Goal: Communication & Community: Answer question/provide support

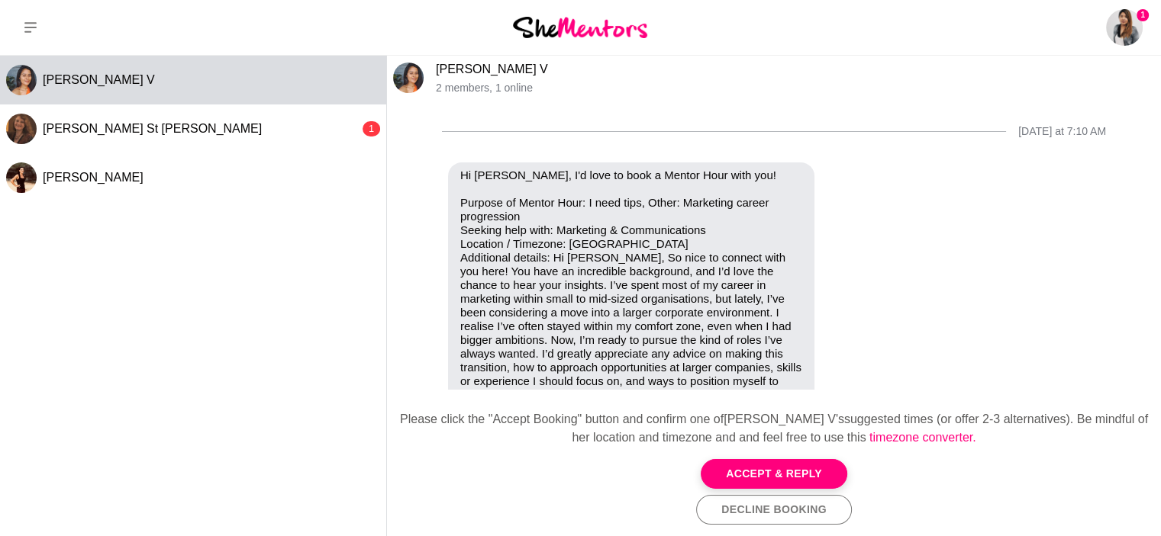
scroll to position [92, 0]
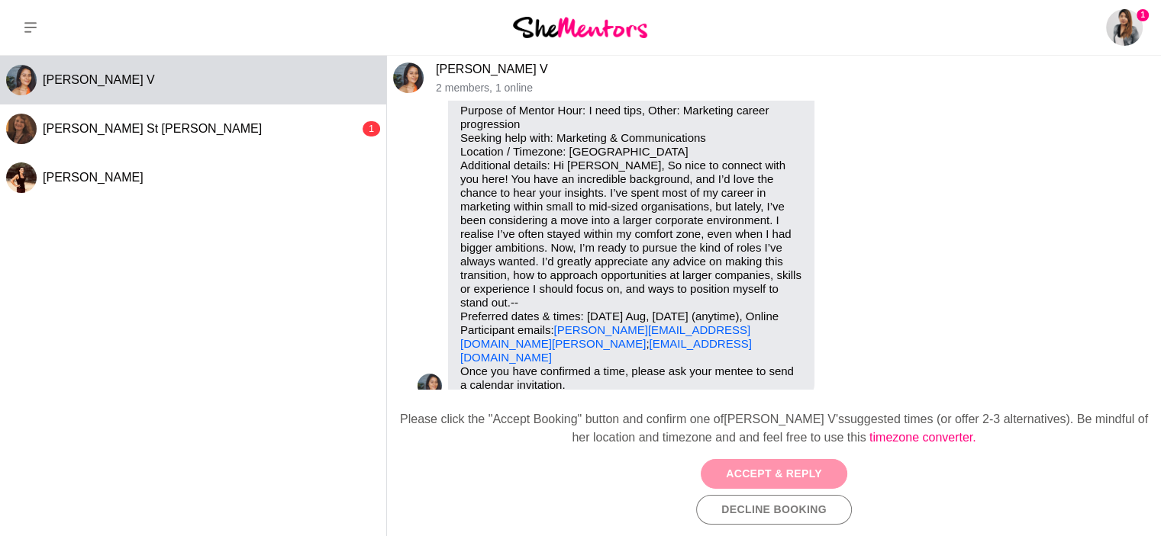
click at [752, 475] on button "Accept & Reply" at bounding box center [774, 474] width 147 height 30
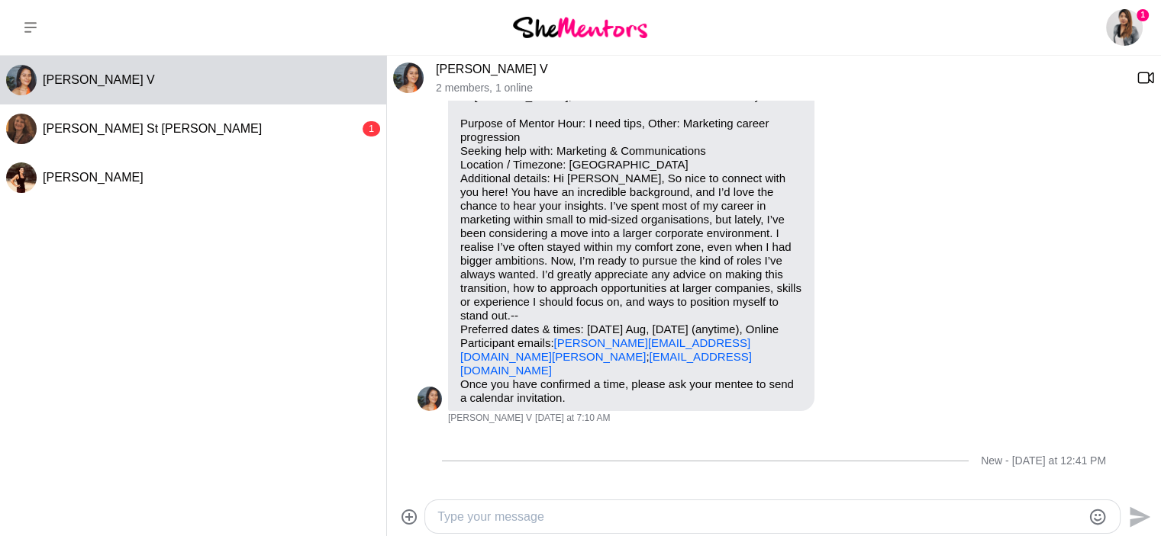
scroll to position [0, 0]
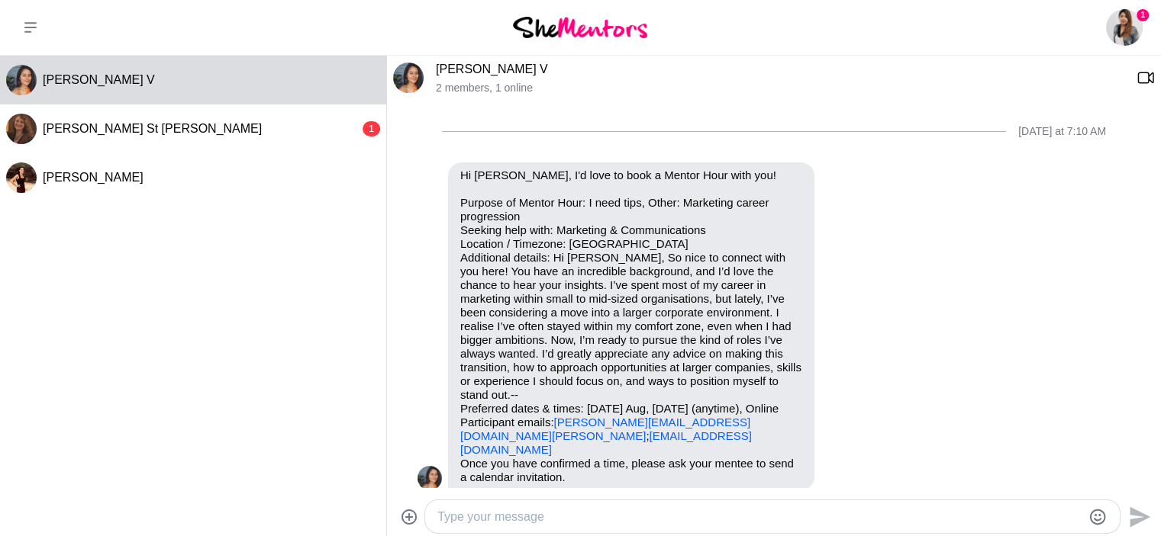
click at [457, 66] on link "[PERSON_NAME] V" at bounding box center [492, 69] width 112 height 13
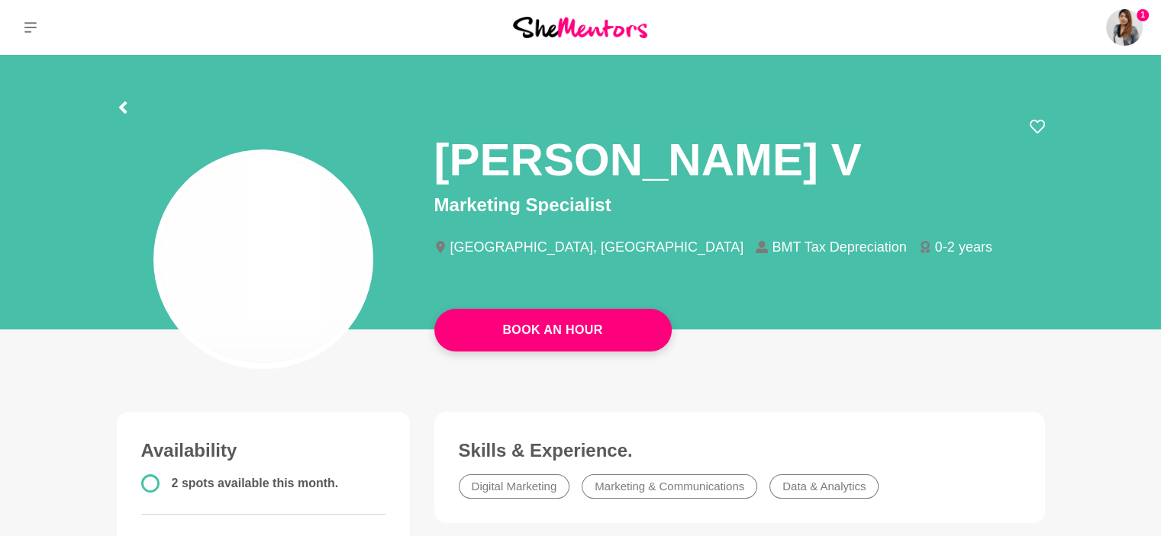
drag, startPoint x: 504, startPoint y: 69, endPoint x: 445, endPoint y: 67, distance: 58.8
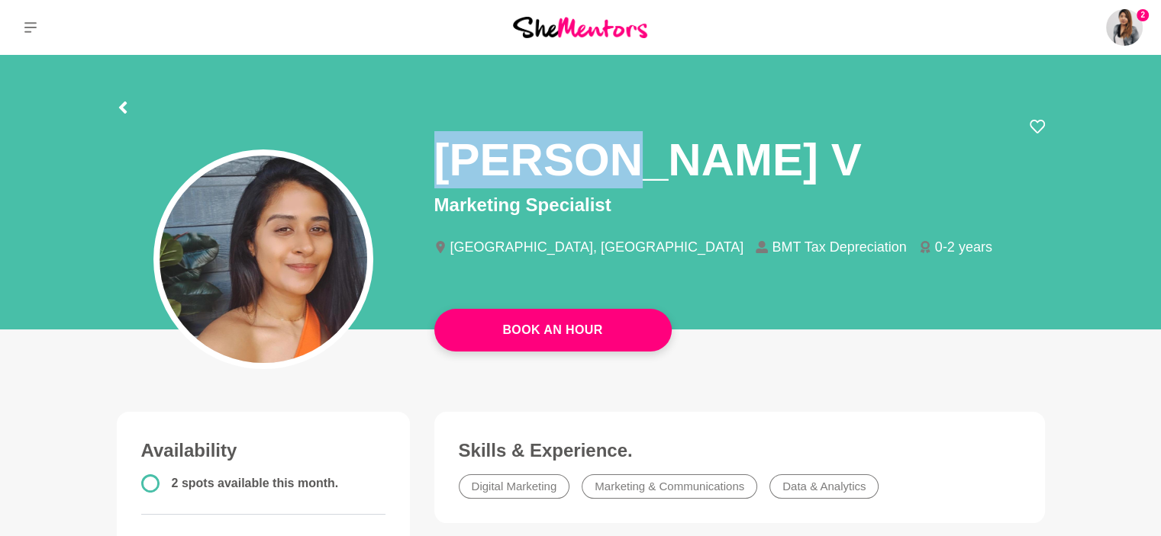
drag, startPoint x: 427, startPoint y: 164, endPoint x: 601, endPoint y: 161, distance: 174.0
click at [601, 161] on div "[PERSON_NAME] V Marketing Specialist [GEOGRAPHIC_DATA], [GEOGRAPHIC_DATA] BMT T…" at bounding box center [739, 200] width 635 height 163
copy h1 "[PERSON_NAME]"
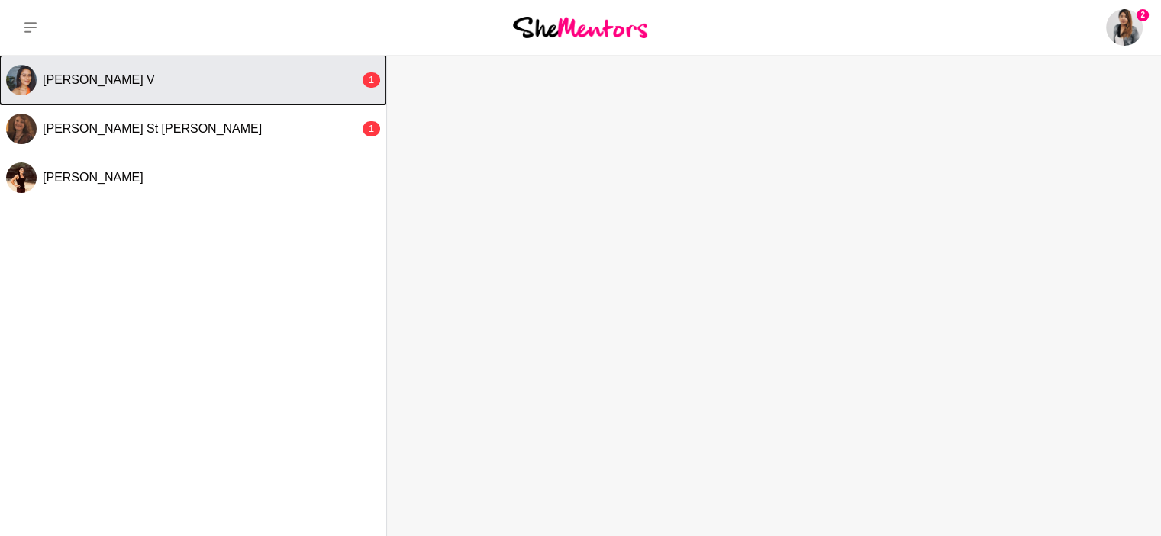
click at [169, 91] on button "[PERSON_NAME] V 1" at bounding box center [193, 80] width 386 height 49
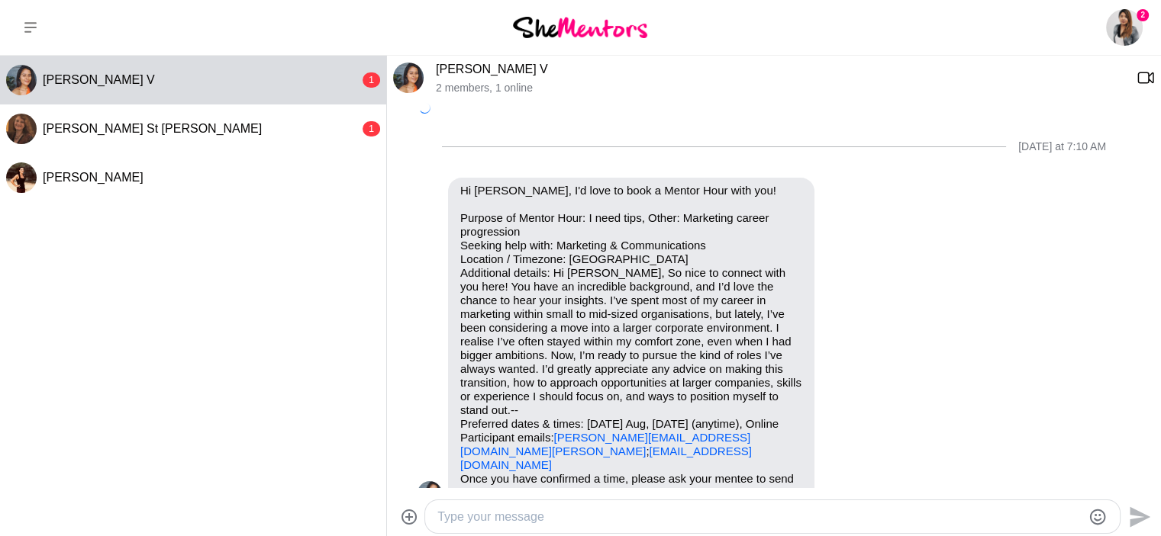
scroll to position [116, 0]
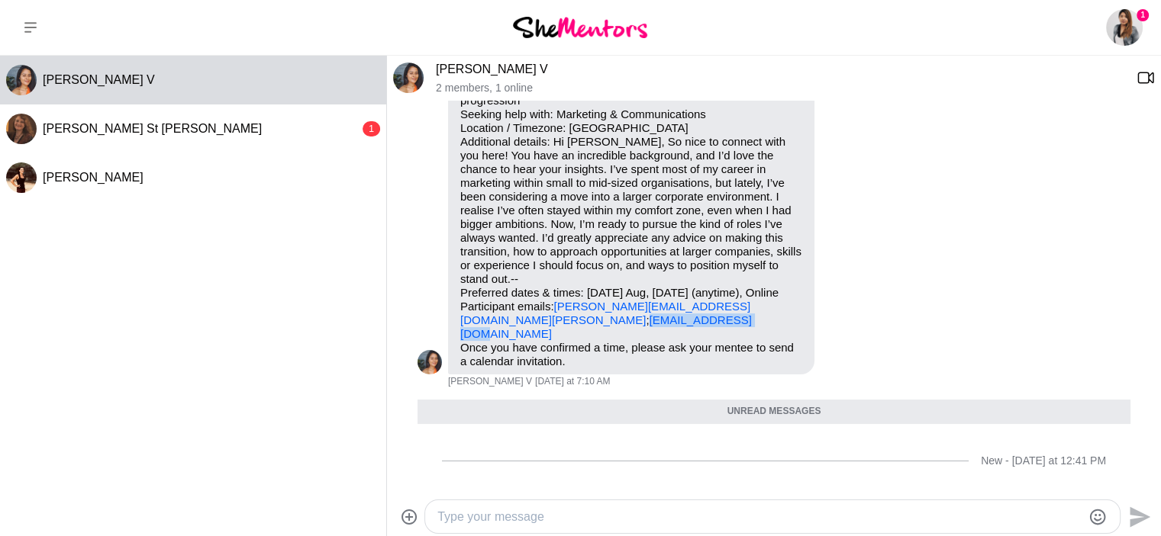
drag, startPoint x: 583, startPoint y: 308, endPoint x: 451, endPoint y: 304, distance: 132.1
click at [451, 304] on div "Hi [PERSON_NAME], I'd love to book a Mentor Hour with you! Purpose of Mentor Ho…" at bounding box center [631, 211] width 366 height 328
copy link "[EMAIL_ADDRESS][DOMAIN_NAME]"
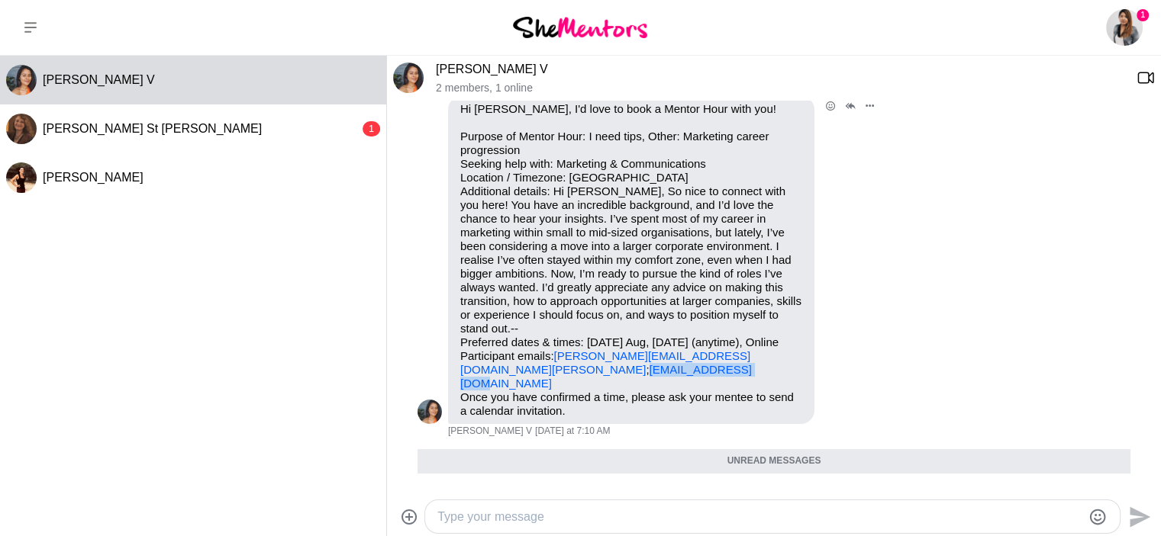
scroll to position [40, 0]
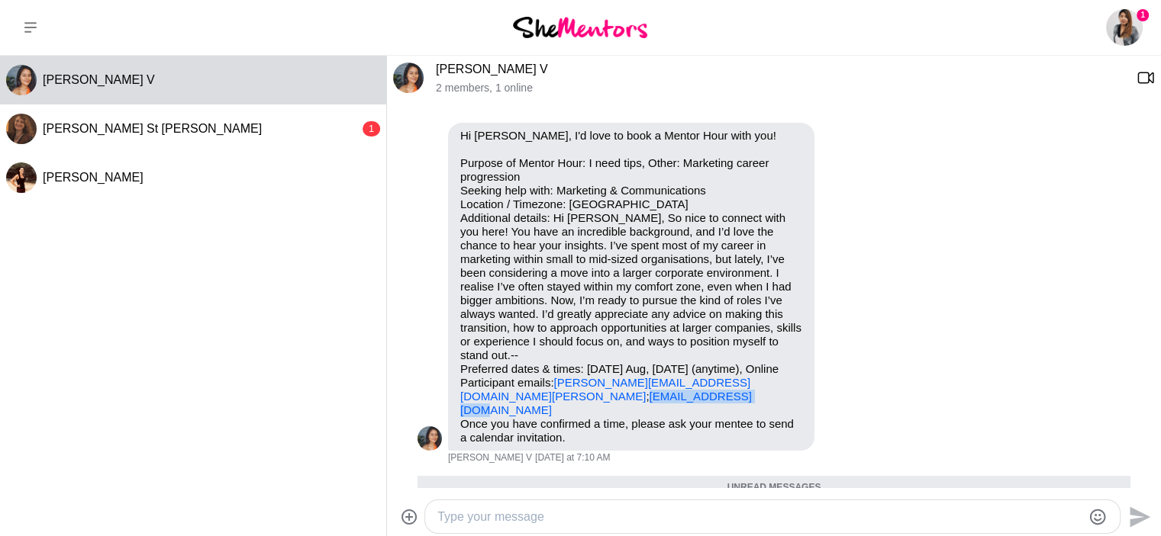
click at [507, 508] on textarea "Type your message" at bounding box center [759, 517] width 644 height 18
drag, startPoint x: 717, startPoint y: 515, endPoint x: 1006, endPoint y: 498, distance: 289.7
click at [1001, 501] on div "Hi Smirtha, thanks for booking in a session with me. Not entirely sure if I" at bounding box center [772, 517] width 694 height 33
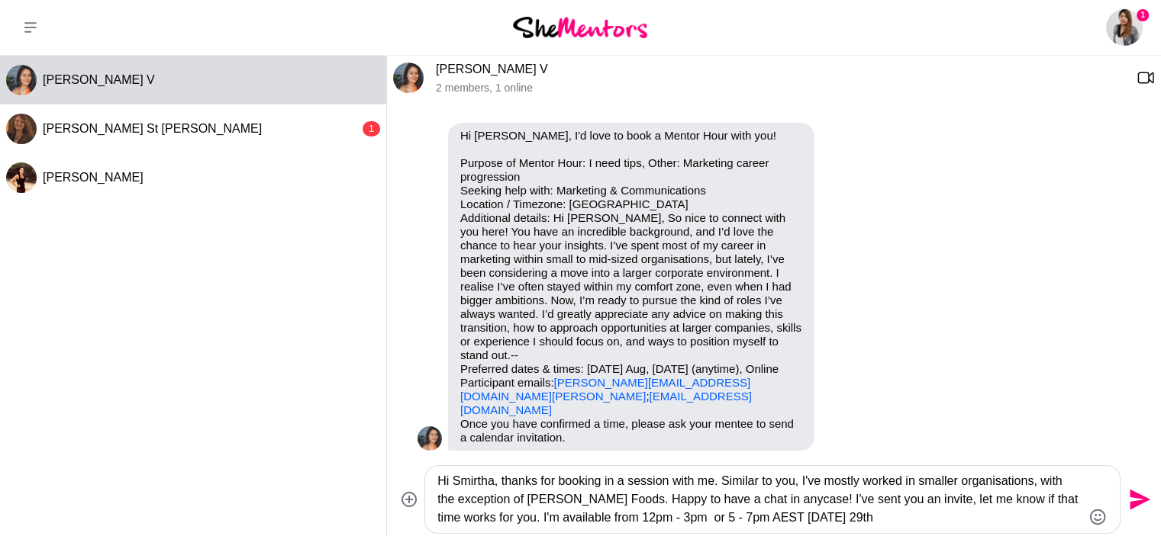
type textarea "Hi Smirtha, thanks for booking in a session with me. Similar to you, I've mostl…"
click at [1136, 501] on icon "Send" at bounding box center [1139, 500] width 21 height 21
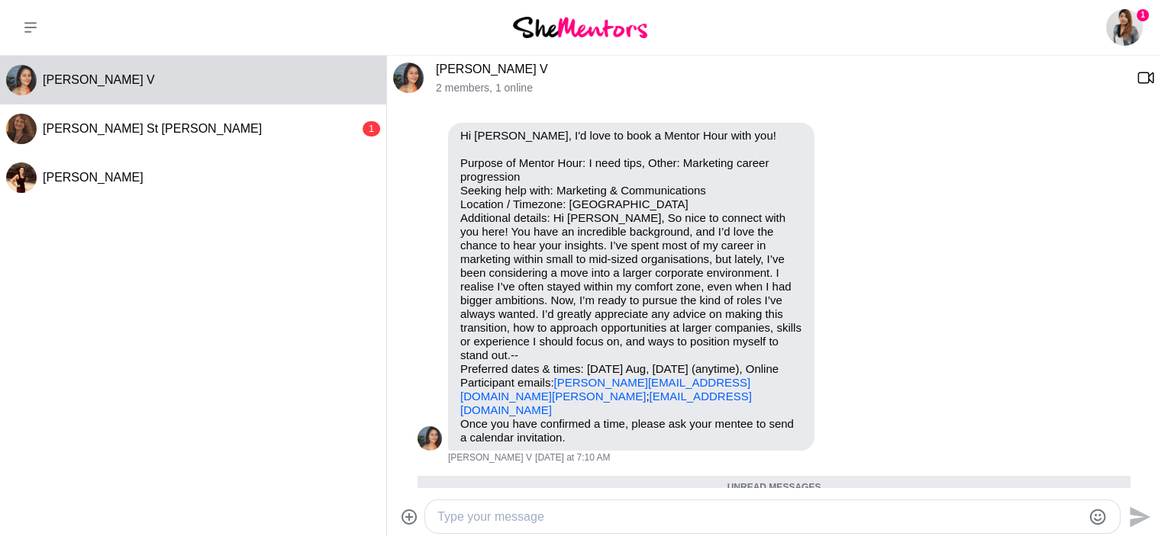
scroll to position [217, 0]
